Goal: Information Seeking & Learning: Learn about a topic

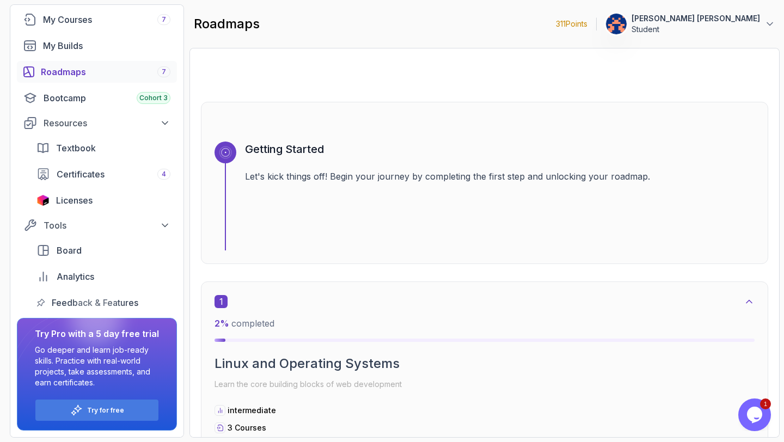
scroll to position [79, 0]
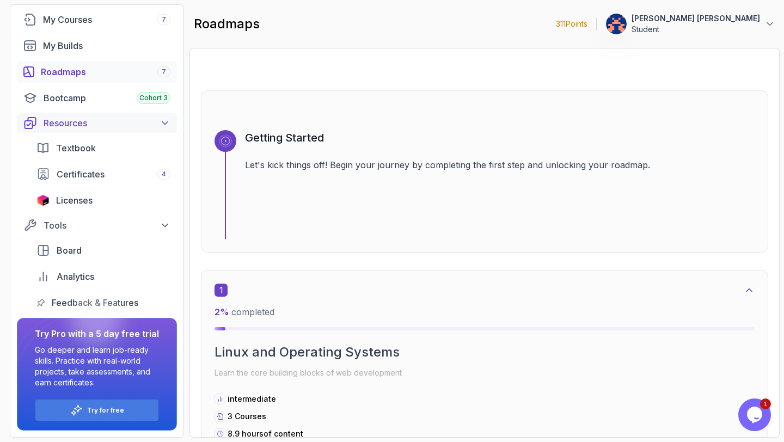
click at [170, 122] on icon at bounding box center [164, 123] width 11 height 11
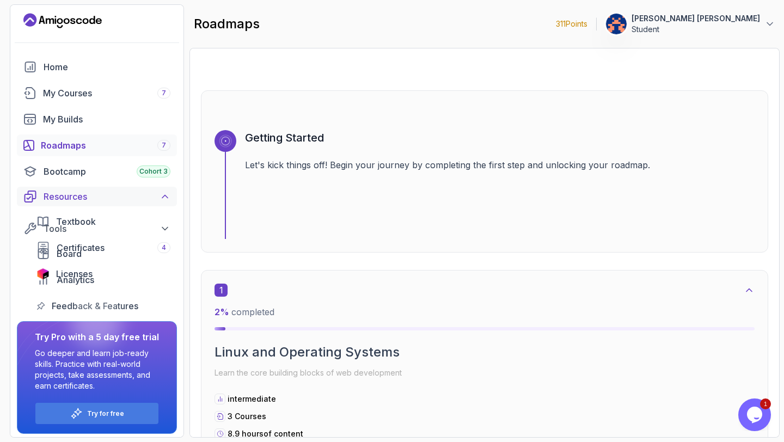
scroll to position [0, 0]
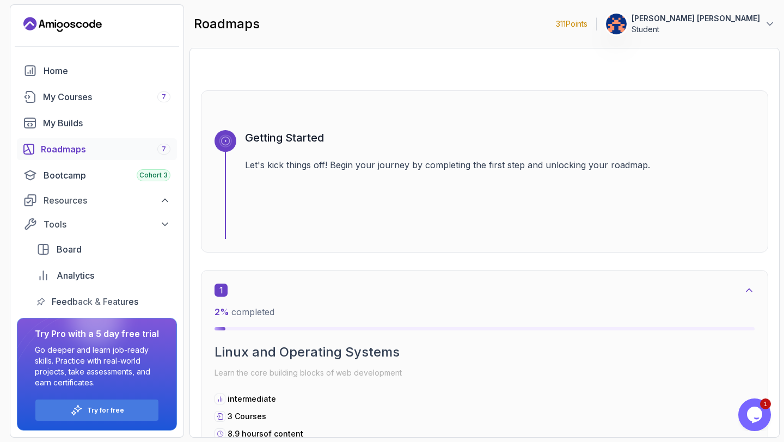
click at [57, 148] on div "Roadmaps 7" at bounding box center [106, 149] width 130 height 13
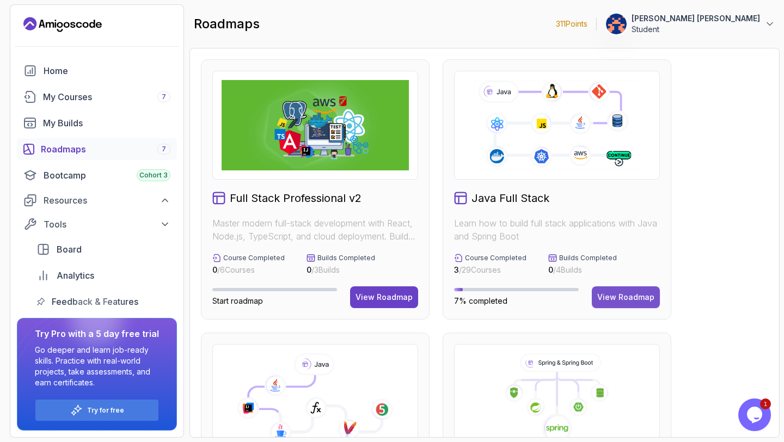
scroll to position [12, 0]
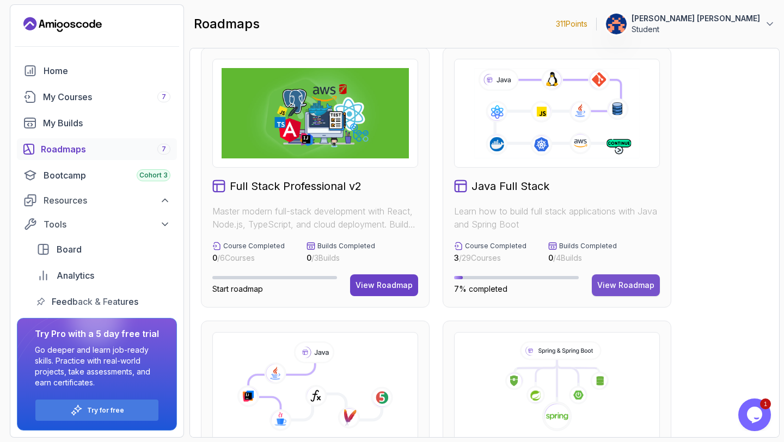
click at [627, 285] on div "View Roadmap" at bounding box center [625, 285] width 57 height 11
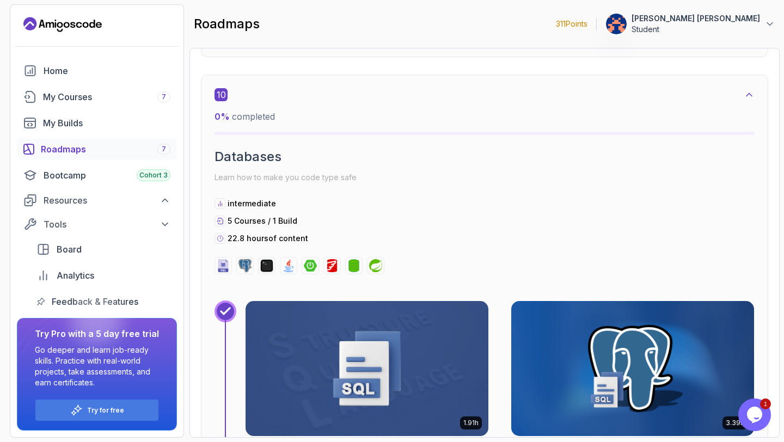
scroll to position [4595, 0]
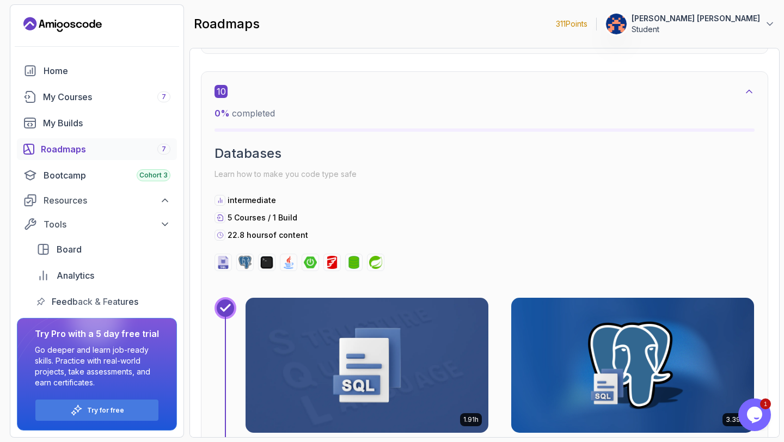
click at [370, 356] on img at bounding box center [366, 365] width 243 height 135
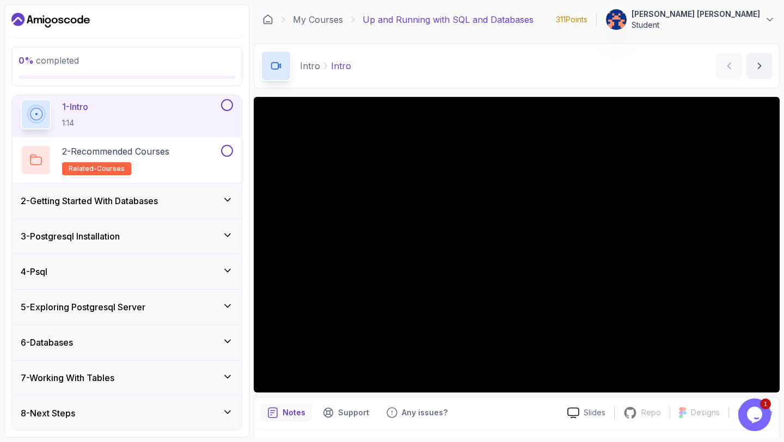
scroll to position [39, 0]
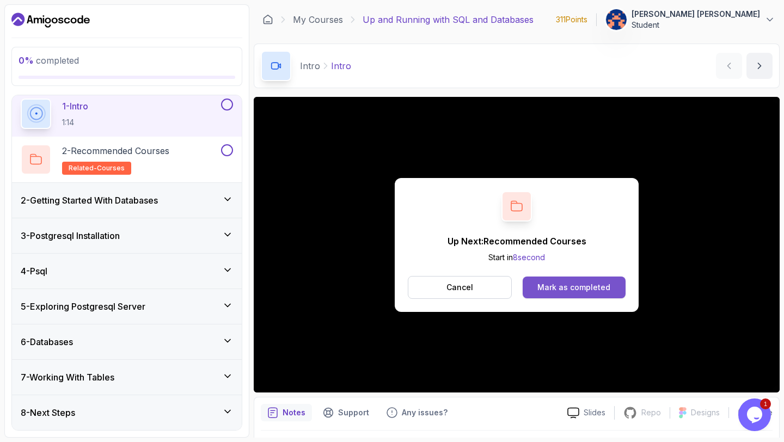
click at [583, 286] on div "Mark as completed" at bounding box center [573, 287] width 73 height 11
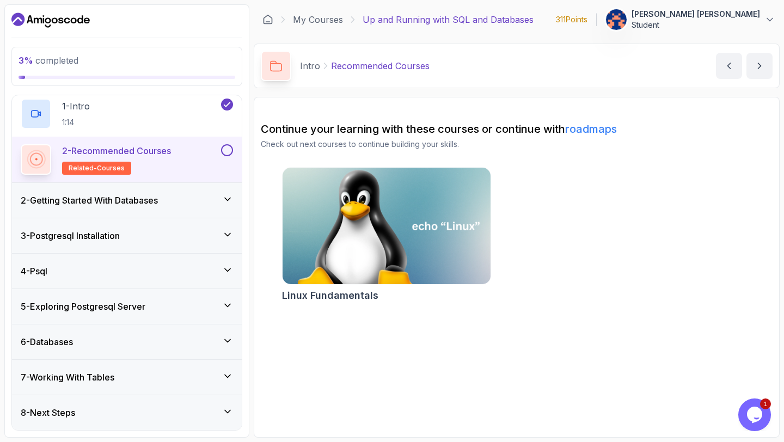
click at [349, 293] on h2 "Linux Fundamentals" at bounding box center [330, 295] width 96 height 15
click at [228, 148] on button at bounding box center [227, 150] width 12 height 12
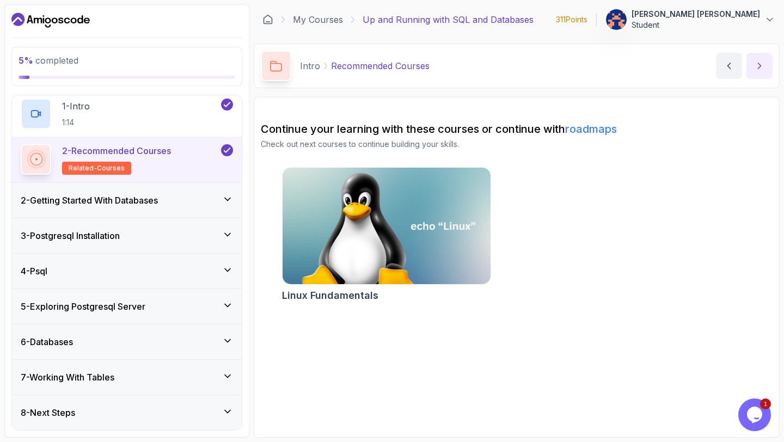
click at [759, 65] on icon "next content" at bounding box center [759, 65] width 11 height 11
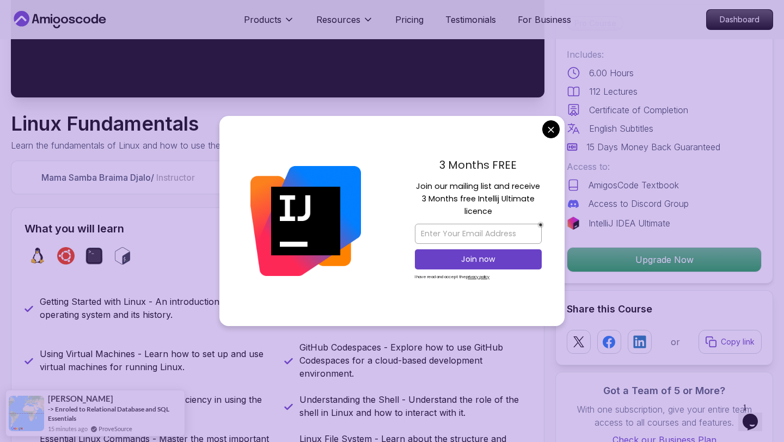
scroll to position [266, 0]
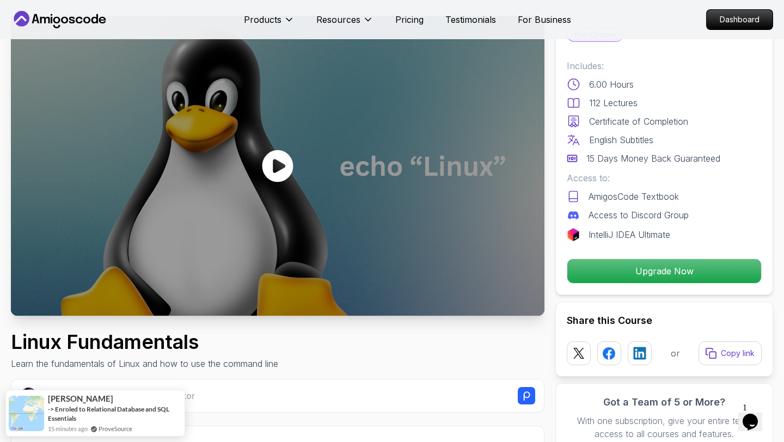
scroll to position [0, 0]
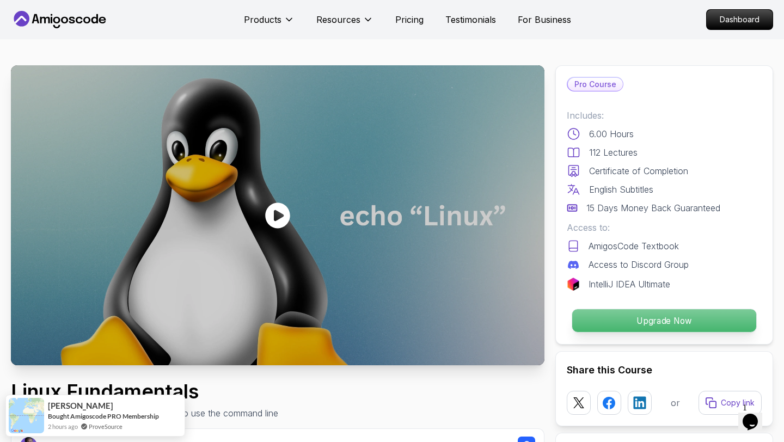
click at [670, 321] on p "Upgrade Now" at bounding box center [664, 320] width 184 height 23
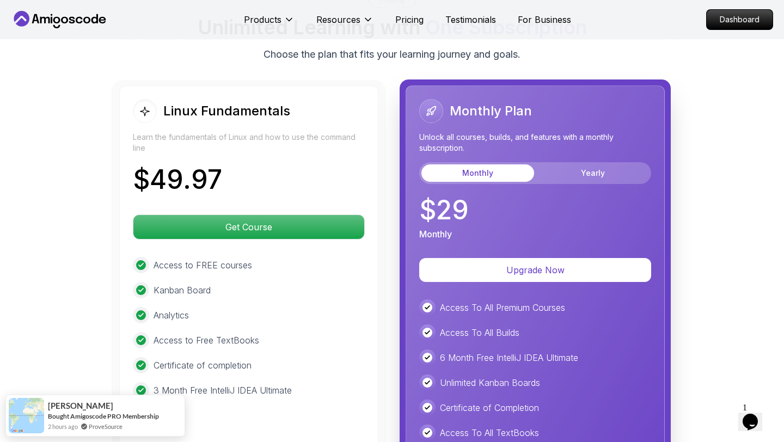
scroll to position [2412, 0]
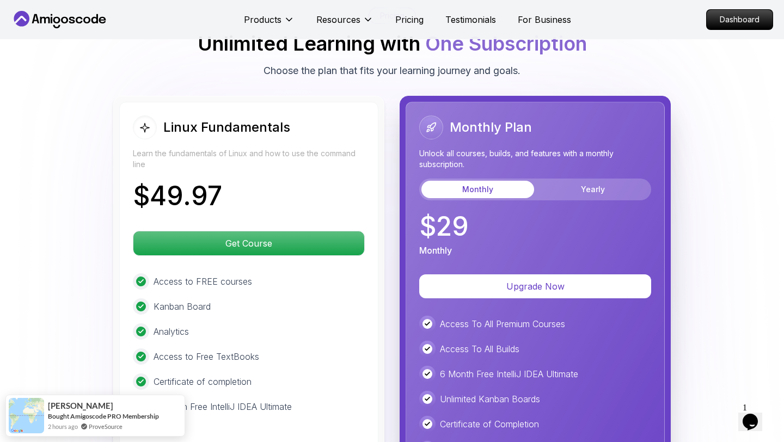
click at [485, 181] on button "Monthly" at bounding box center [477, 189] width 113 height 17
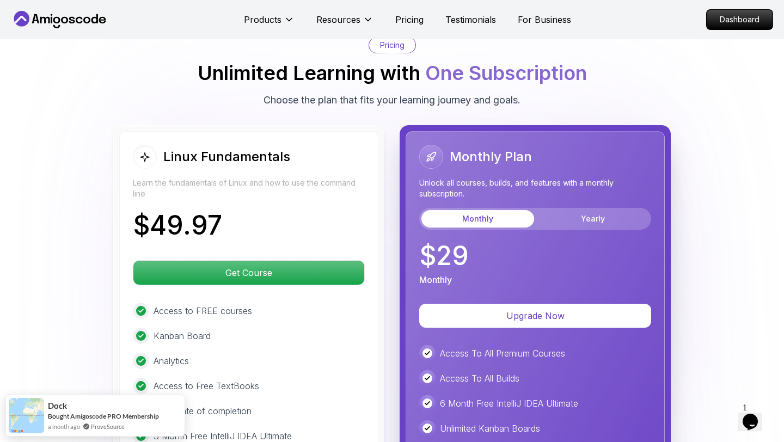
scroll to position [2371, 0]
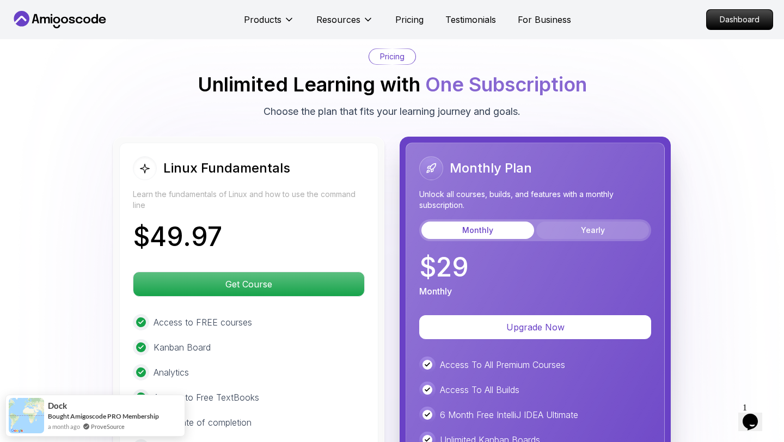
click at [600, 222] on button "Yearly" at bounding box center [592, 230] width 113 height 17
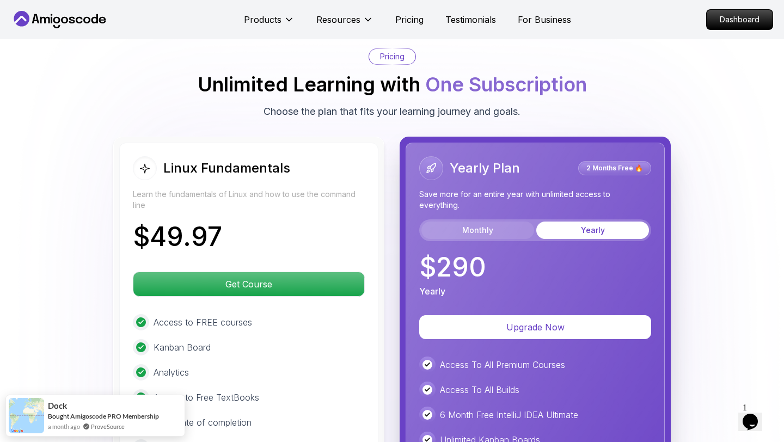
click at [485, 222] on button "Monthly" at bounding box center [477, 230] width 113 height 17
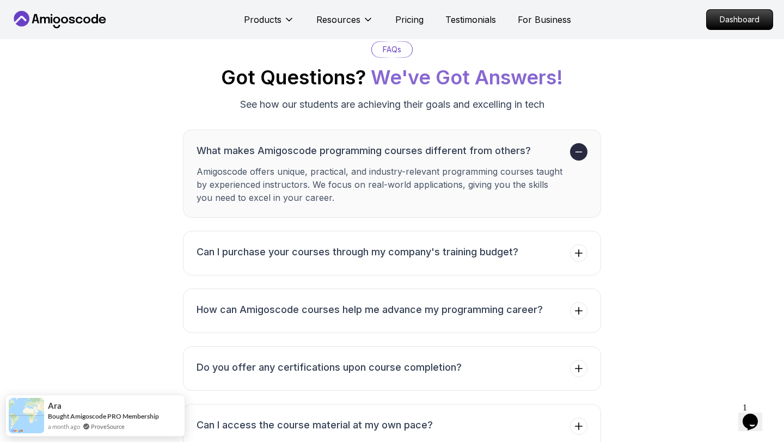
scroll to position [2948, 0]
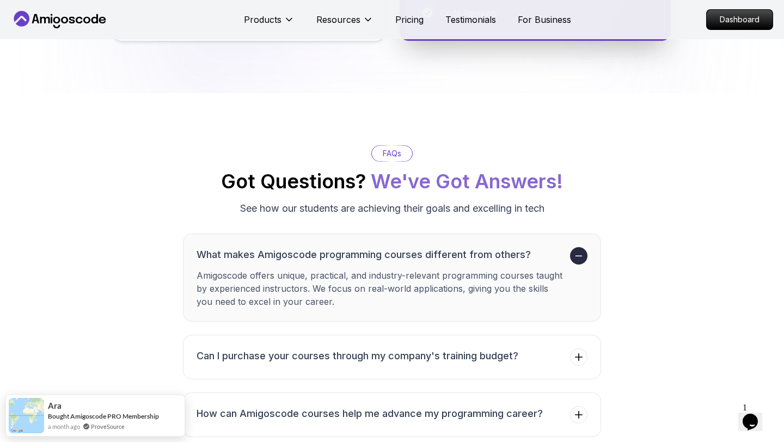
click at [580, 250] on icon at bounding box center [578, 255] width 11 height 11
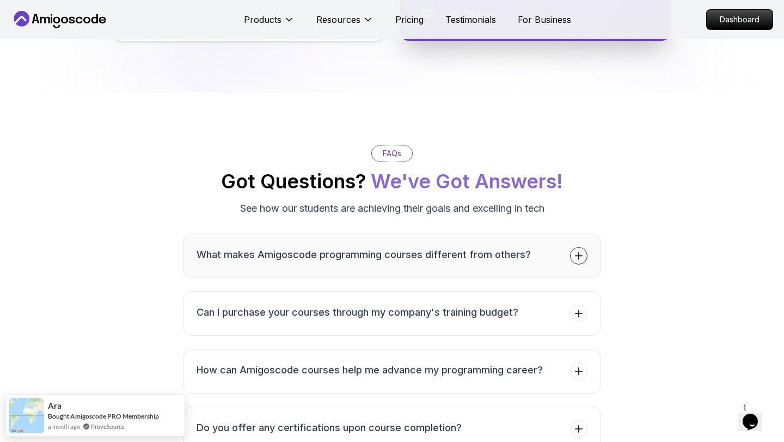
click at [580, 250] on icon at bounding box center [578, 255] width 11 height 11
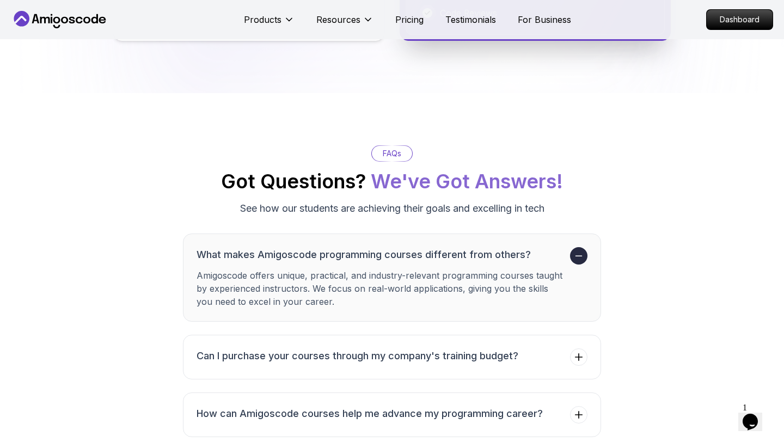
drag, startPoint x: 198, startPoint y: 260, endPoint x: 228, endPoint y: 265, distance: 30.2
click at [228, 269] on p "Amigoscode offers unique, practical, and industry-relevant programming courses …" at bounding box center [380, 288] width 369 height 39
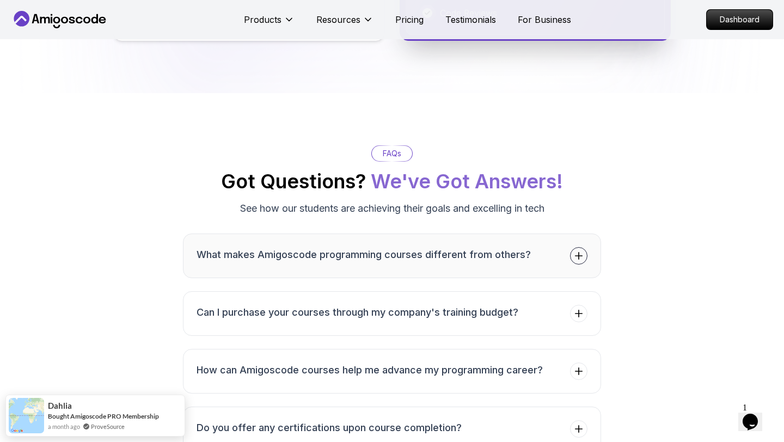
click at [350, 247] on h3 "What makes Amigoscode programming courses different from others?" at bounding box center [363, 254] width 334 height 15
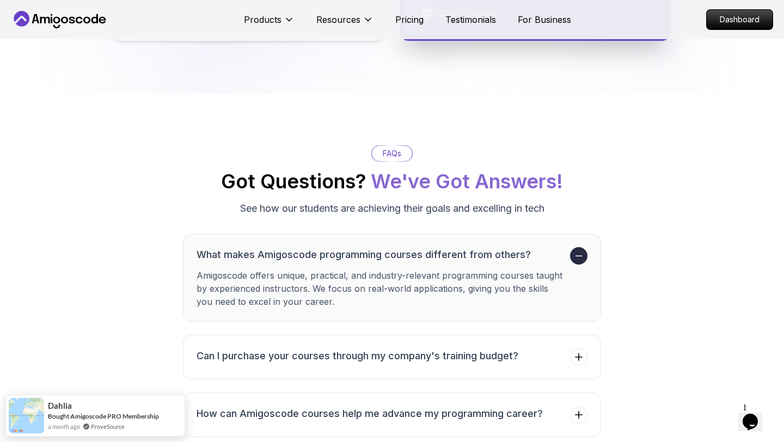
click at [309, 275] on p "Amigoscode offers unique, practical, and industry-relevant programming courses …" at bounding box center [380, 288] width 369 height 39
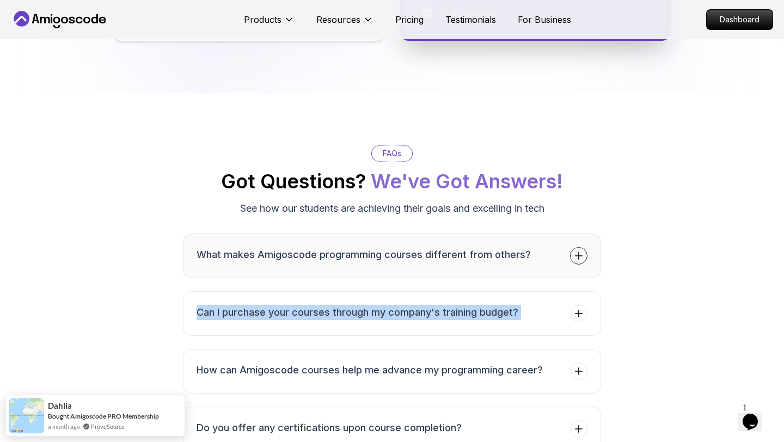
click at [352, 247] on h3 "What makes Amigoscode programming courses different from others?" at bounding box center [363, 254] width 334 height 15
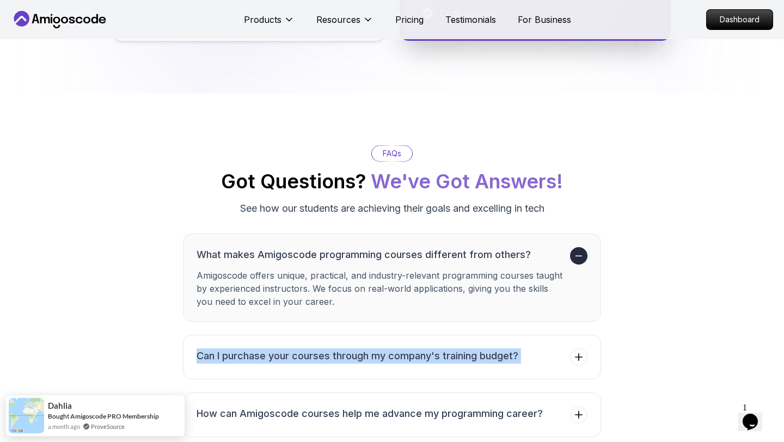
click at [83, 292] on div "FAQs Got Questions? We've Got Answers! See how our students are achieving their…" at bounding box center [392, 435] width 762 height 580
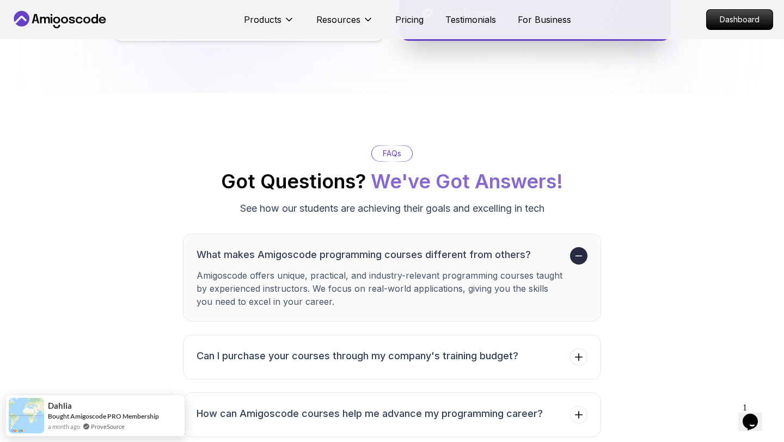
click at [354, 282] on p "Amigoscode offers unique, practical, and industry-relevant programming courses …" at bounding box center [380, 288] width 369 height 39
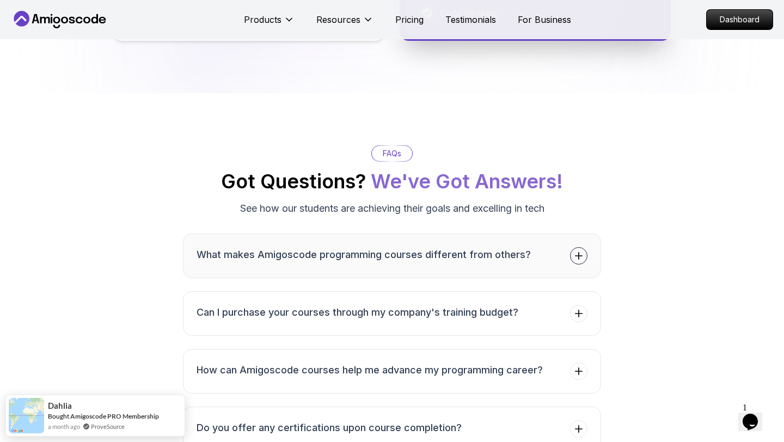
click at [369, 248] on h3 "What makes Amigoscode programming courses different from others?" at bounding box center [363, 254] width 334 height 15
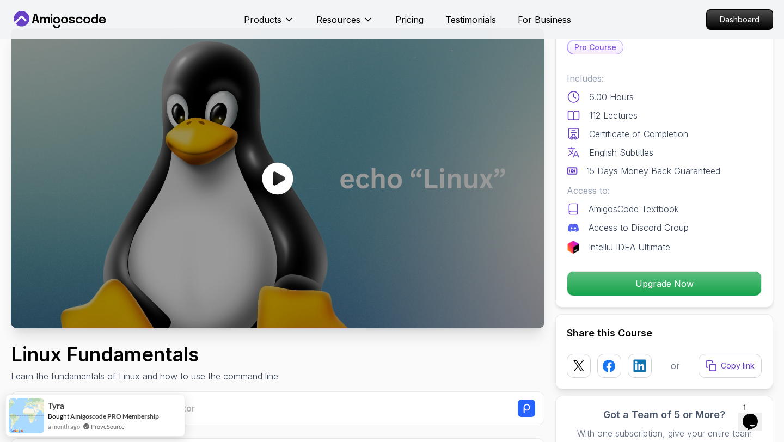
scroll to position [0, 0]
